Goal: Information Seeking & Learning: Understand process/instructions

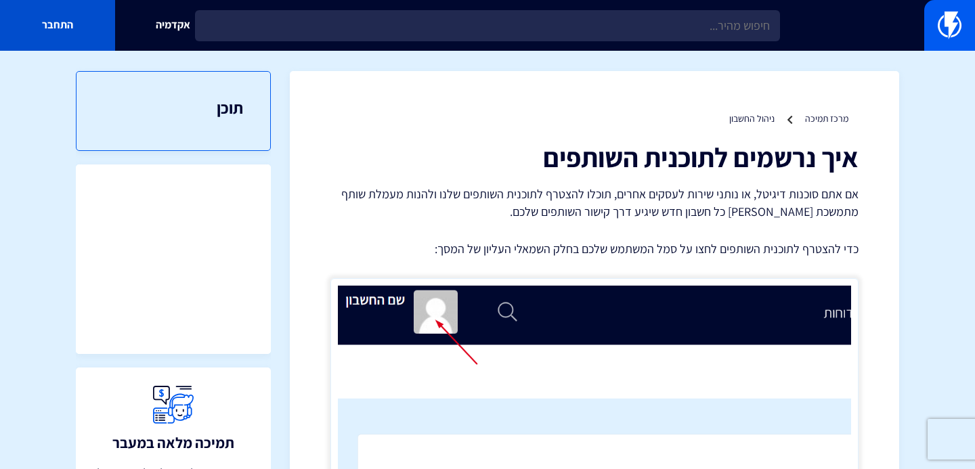
click at [101, 34] on link "התחבר" at bounding box center [57, 25] width 115 height 51
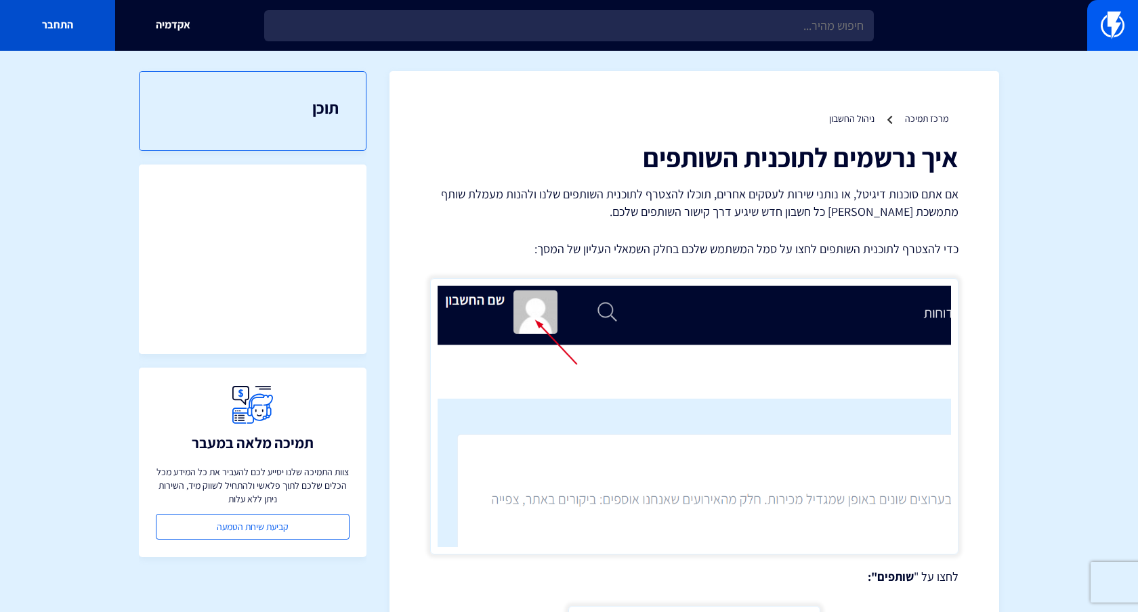
click at [114, 18] on link "התחבר" at bounding box center [57, 25] width 115 height 51
